Goal: Navigation & Orientation: Find specific page/section

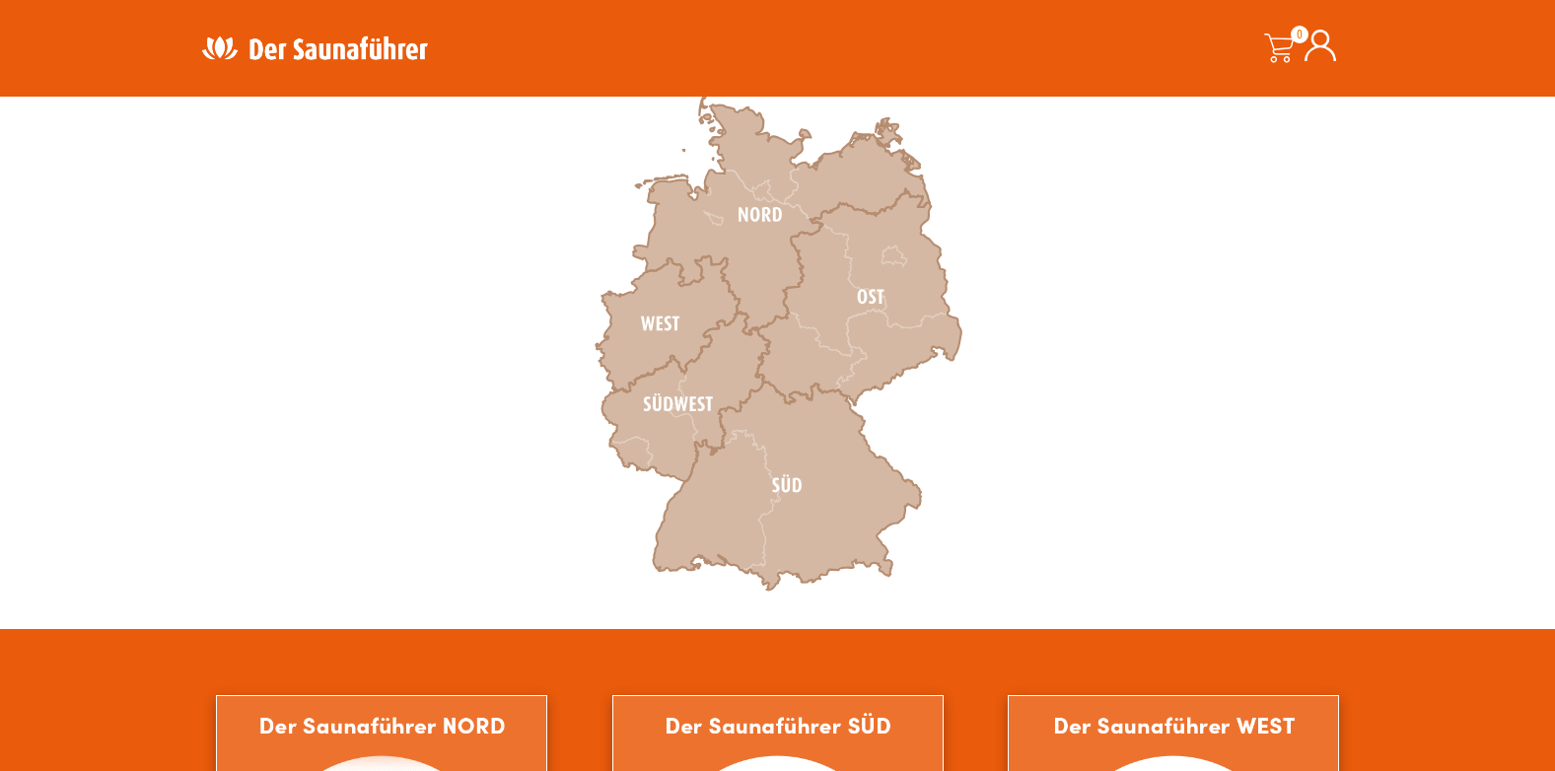
scroll to position [646, 0]
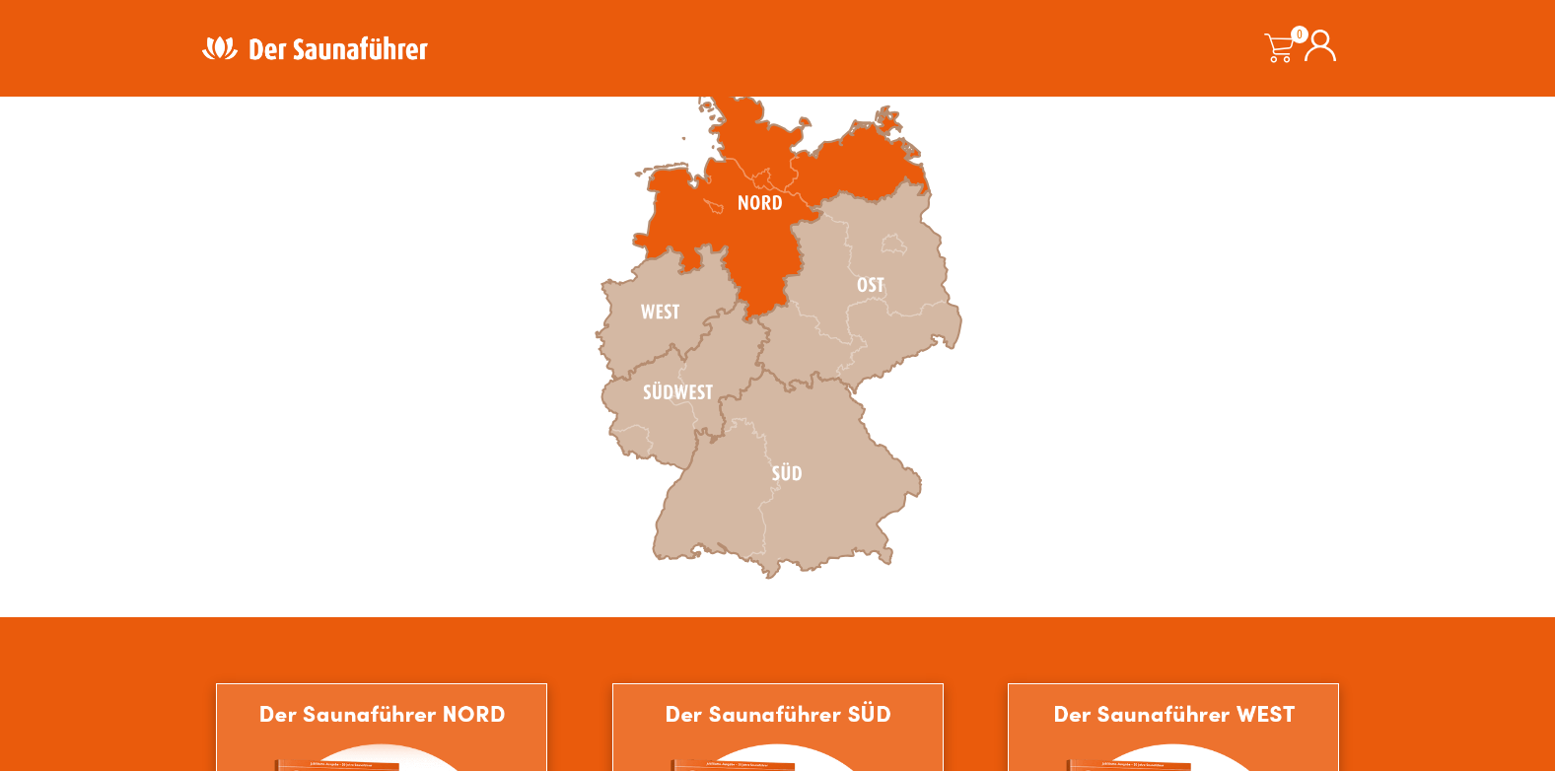
click at [762, 185] on icon at bounding box center [781, 204] width 296 height 240
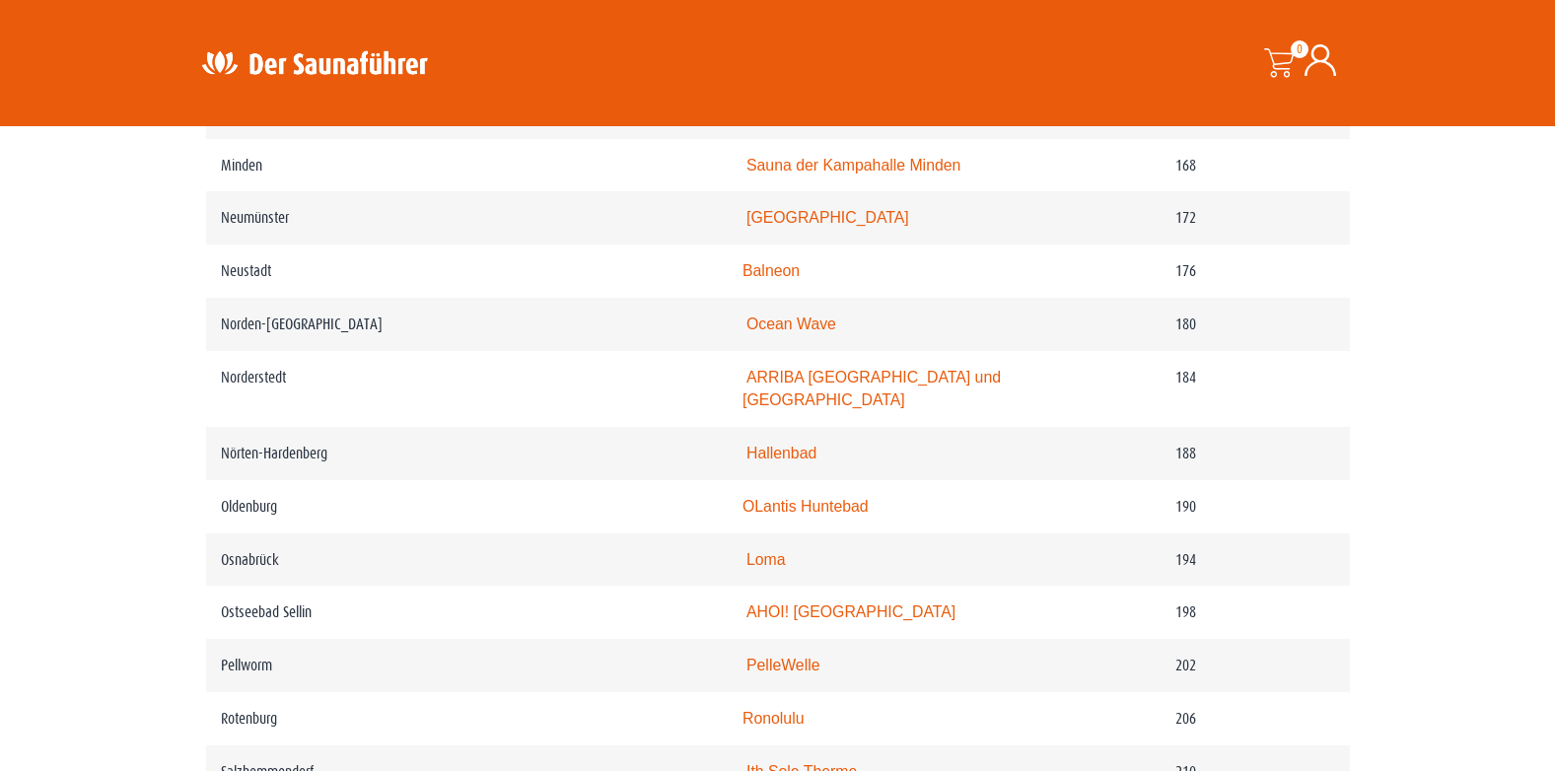
scroll to position [3170, 0]
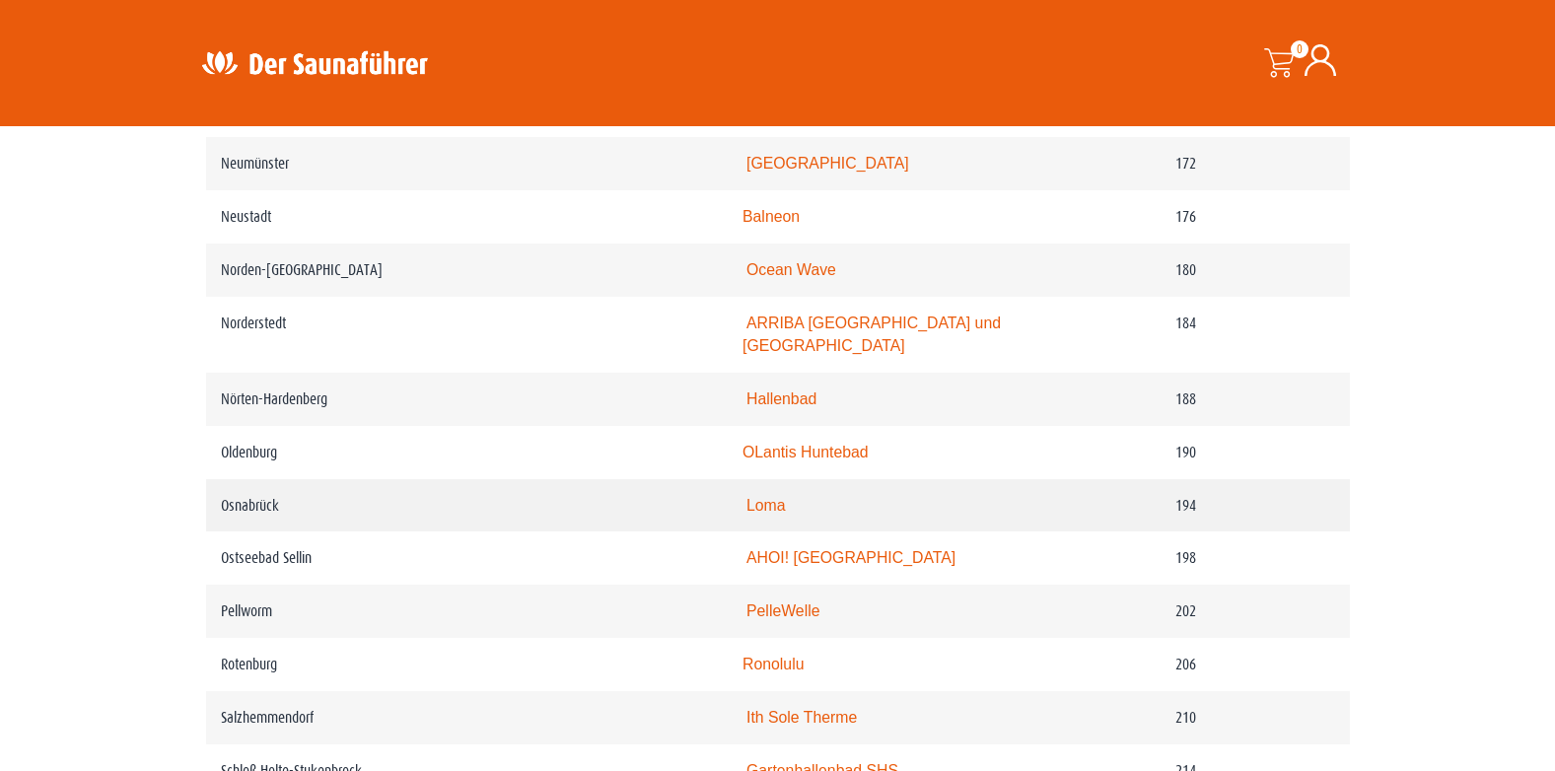
click at [777, 514] on link "Loma" at bounding box center [765, 505] width 39 height 17
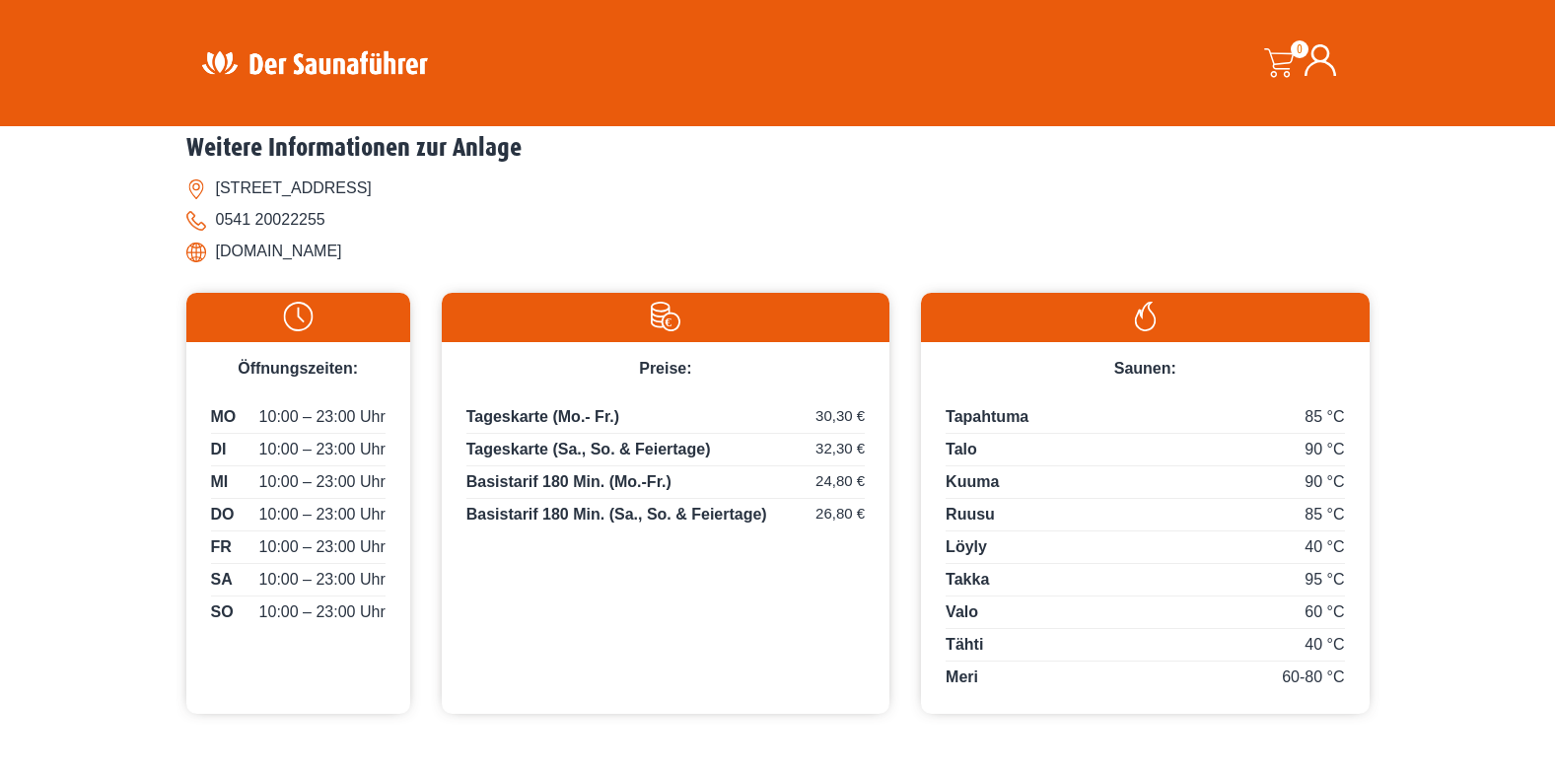
scroll to position [996, 0]
